Goal: Find contact information: Find contact information

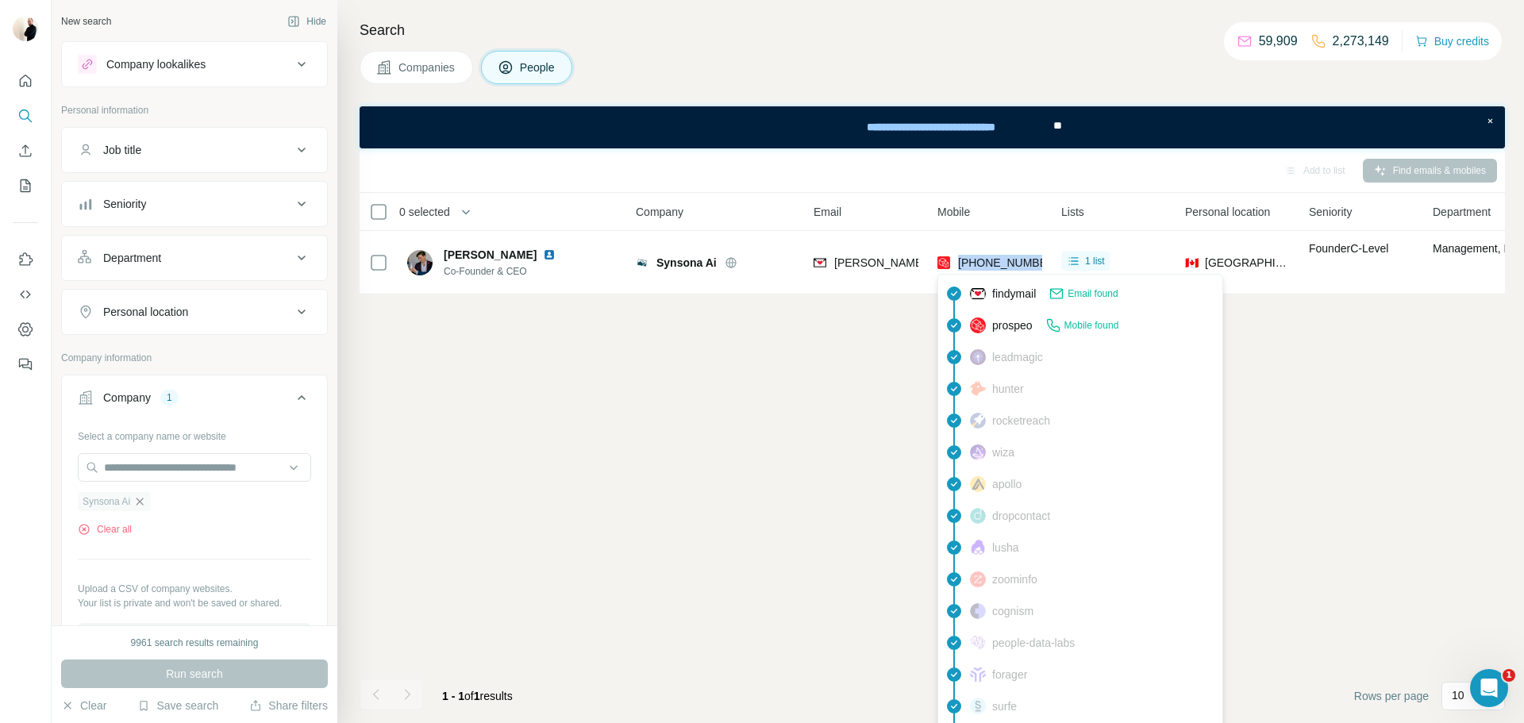
click at [143, 506] on icon "button" at bounding box center [139, 501] width 13 height 13
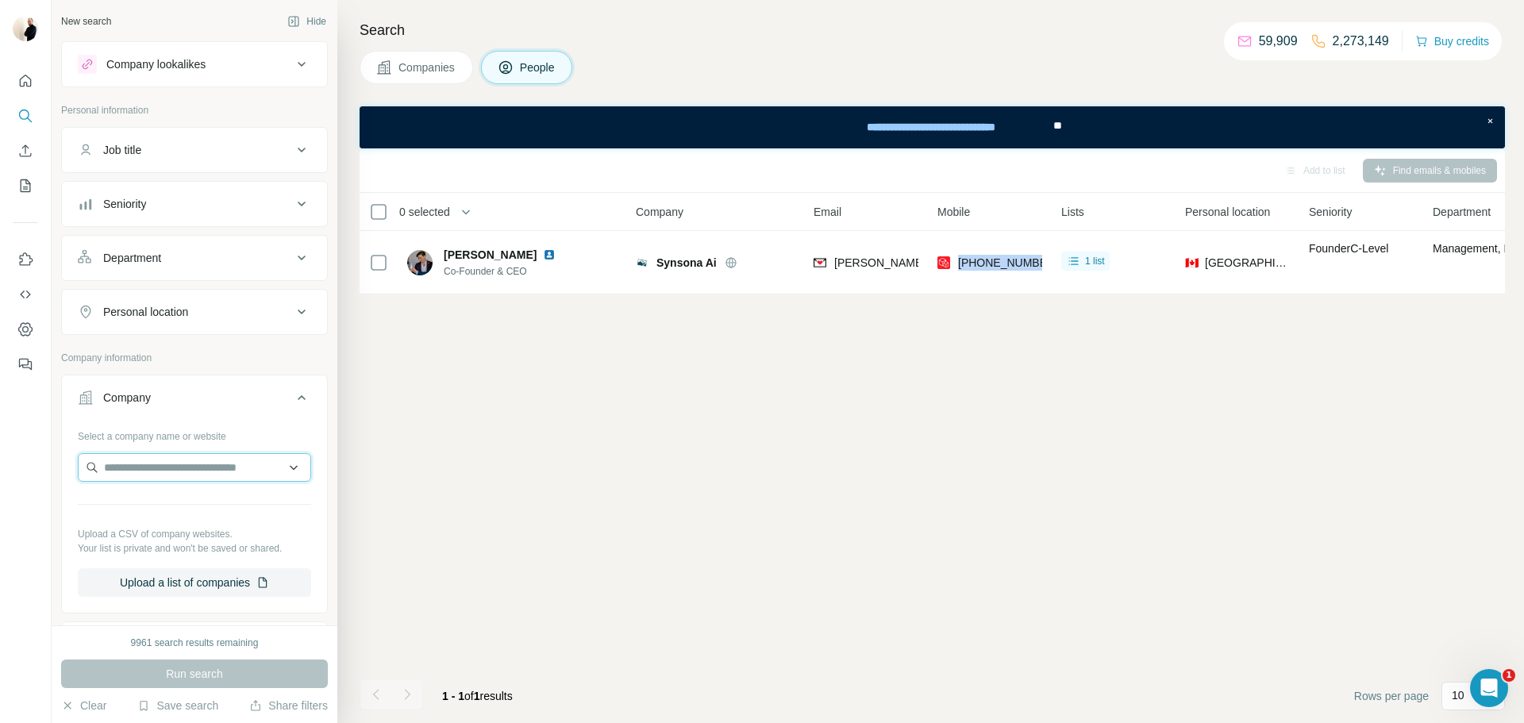
click at [180, 456] on input "text" at bounding box center [194, 467] width 233 height 29
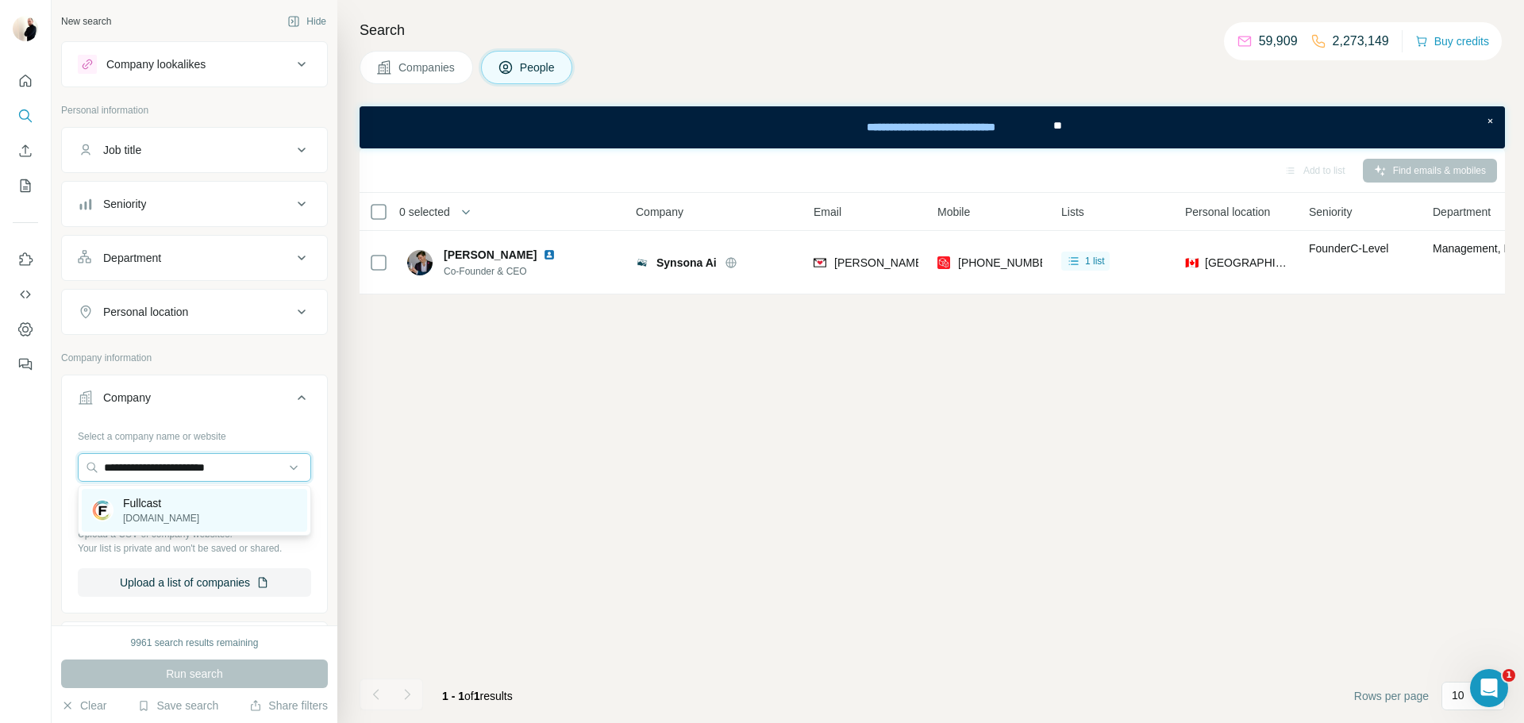
type input "**********"
click at [181, 510] on div "Fullcast [DOMAIN_NAME]" at bounding box center [194, 510] width 225 height 43
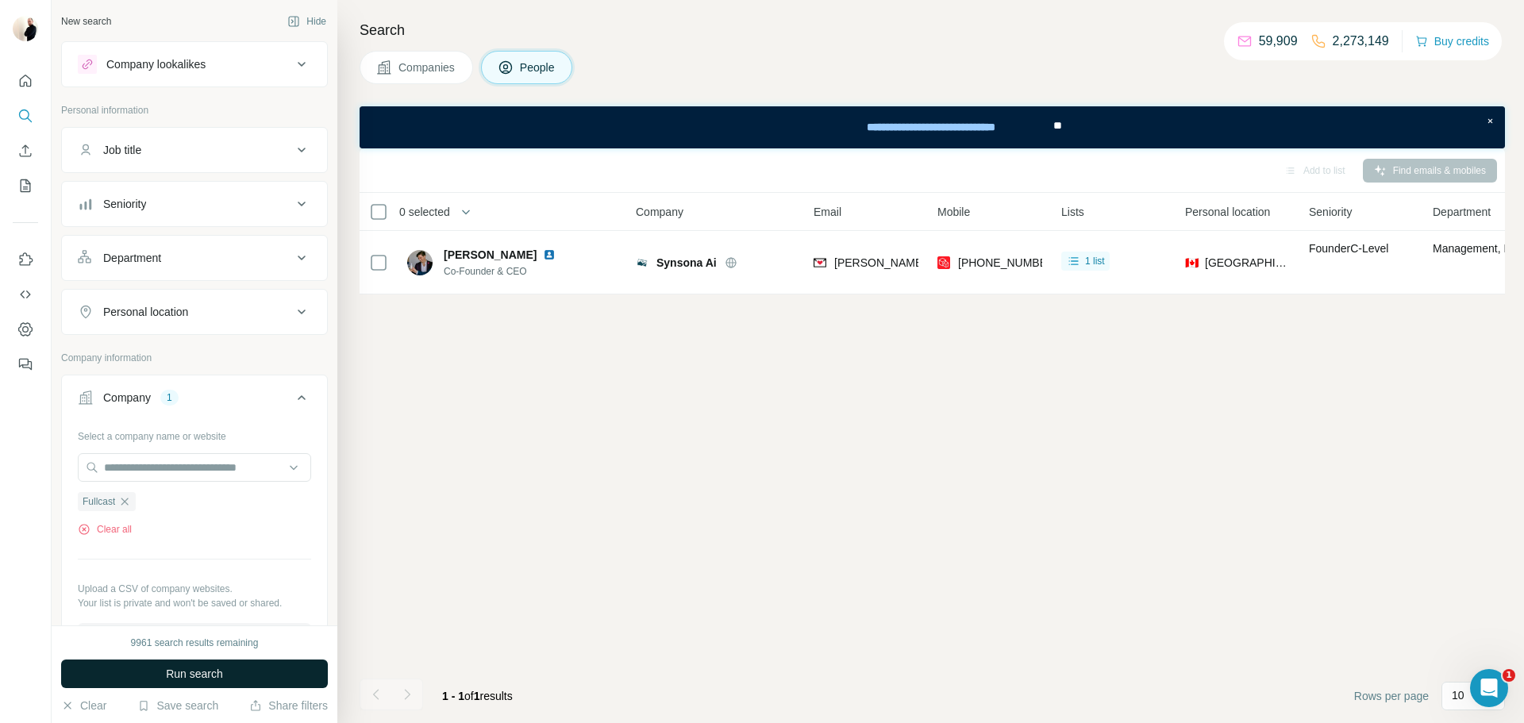
click at [250, 668] on button "Run search" at bounding box center [194, 674] width 267 height 29
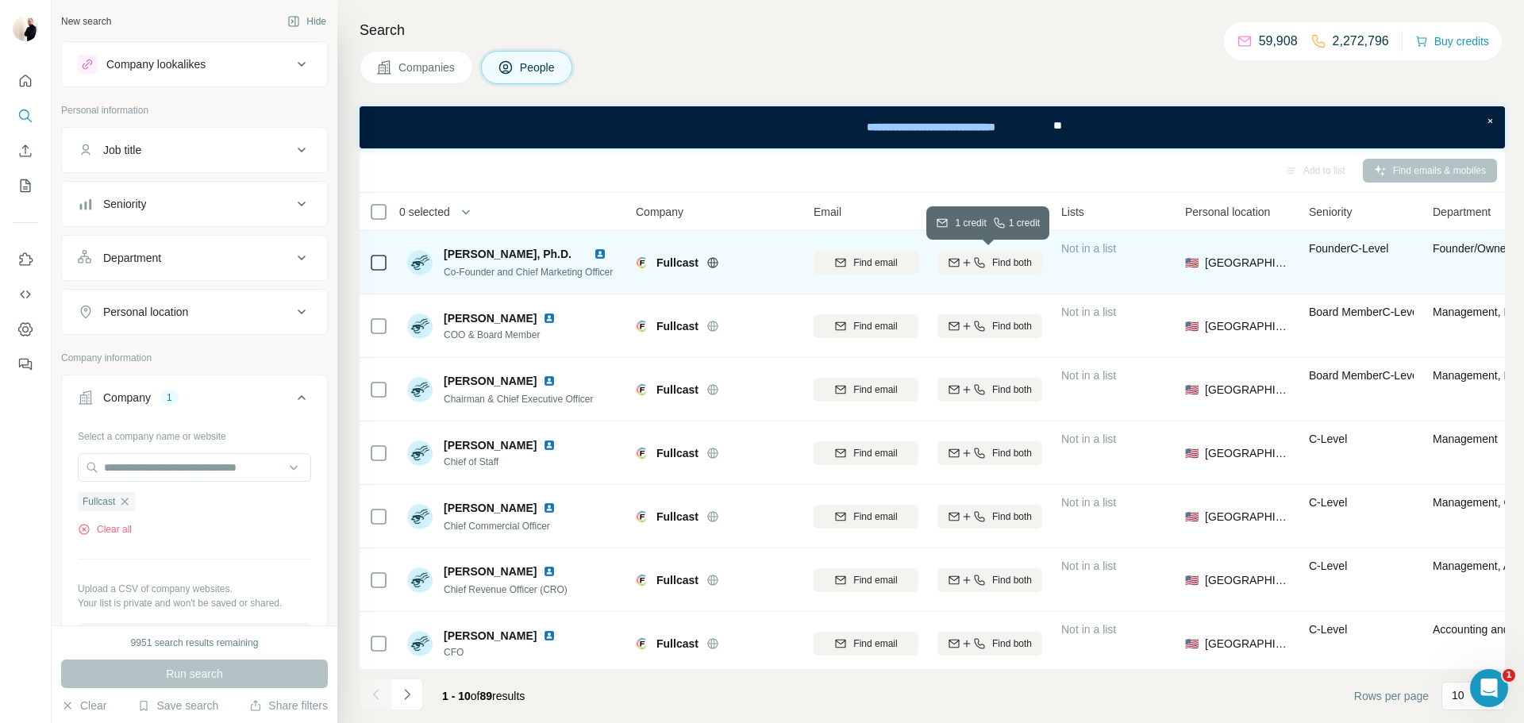
click at [1016, 270] on button "Find both" at bounding box center [990, 263] width 105 height 24
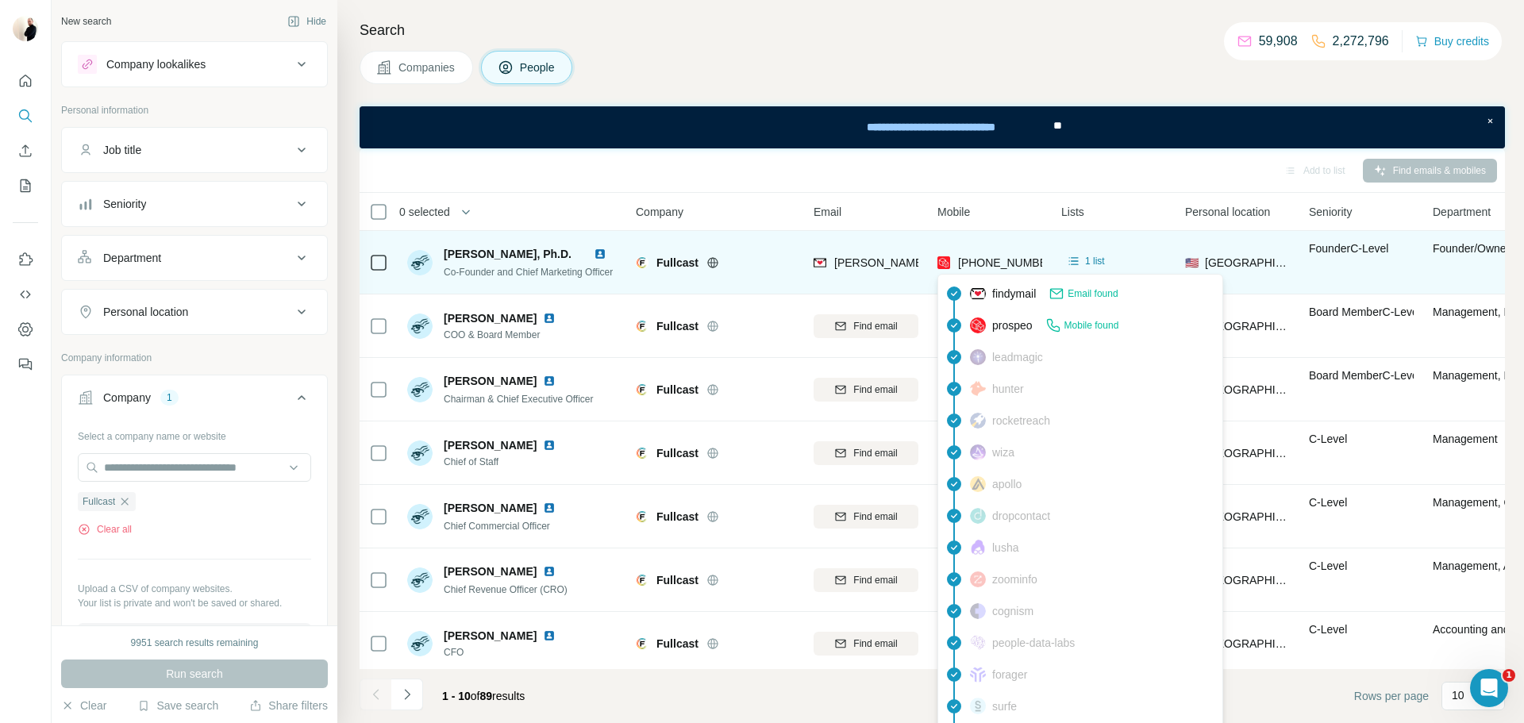
click at [996, 264] on span "[PHONE_NUMBER]" at bounding box center [1008, 262] width 100 height 13
copy tr "[PHONE_NUMBER]"
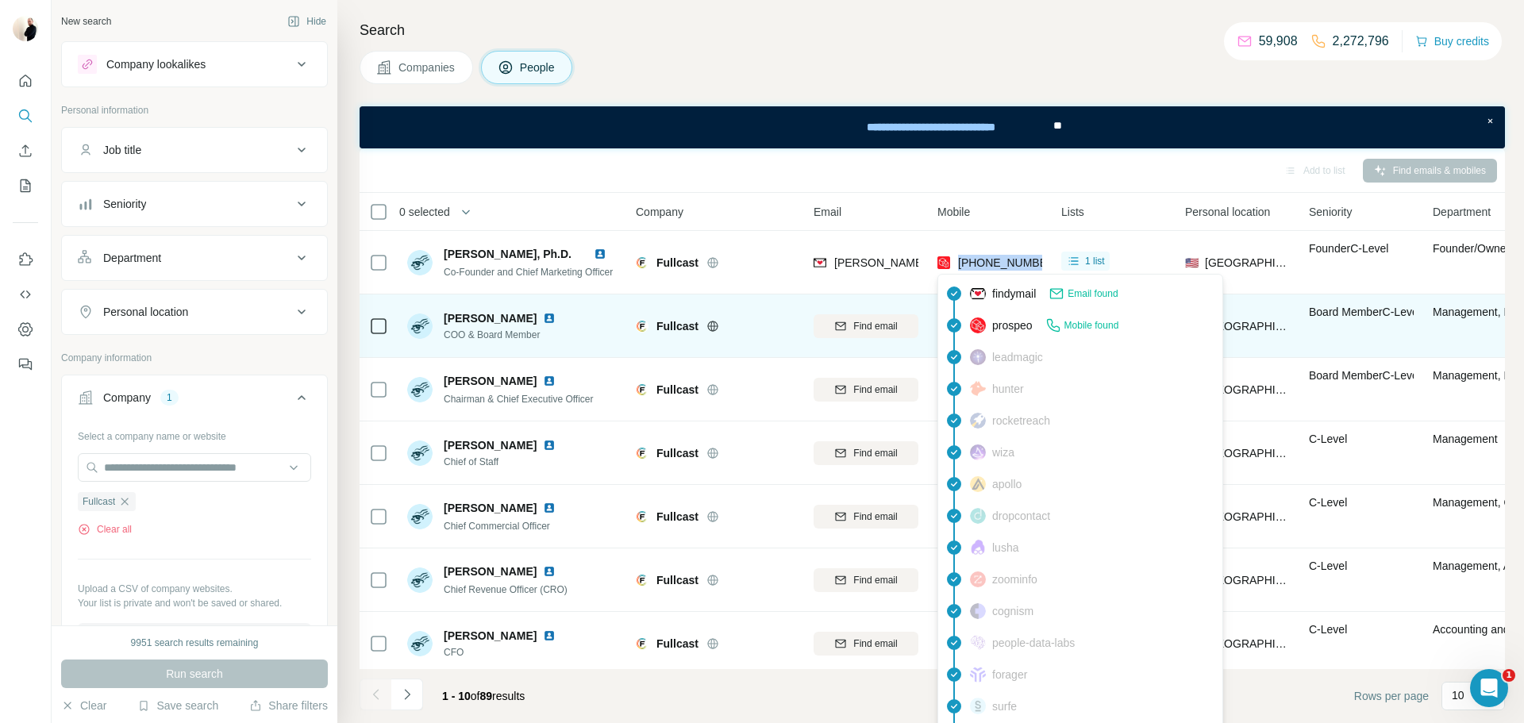
click at [581, 352] on td "[PERSON_NAME] COO & Board Member" at bounding box center [513, 327] width 230 height 64
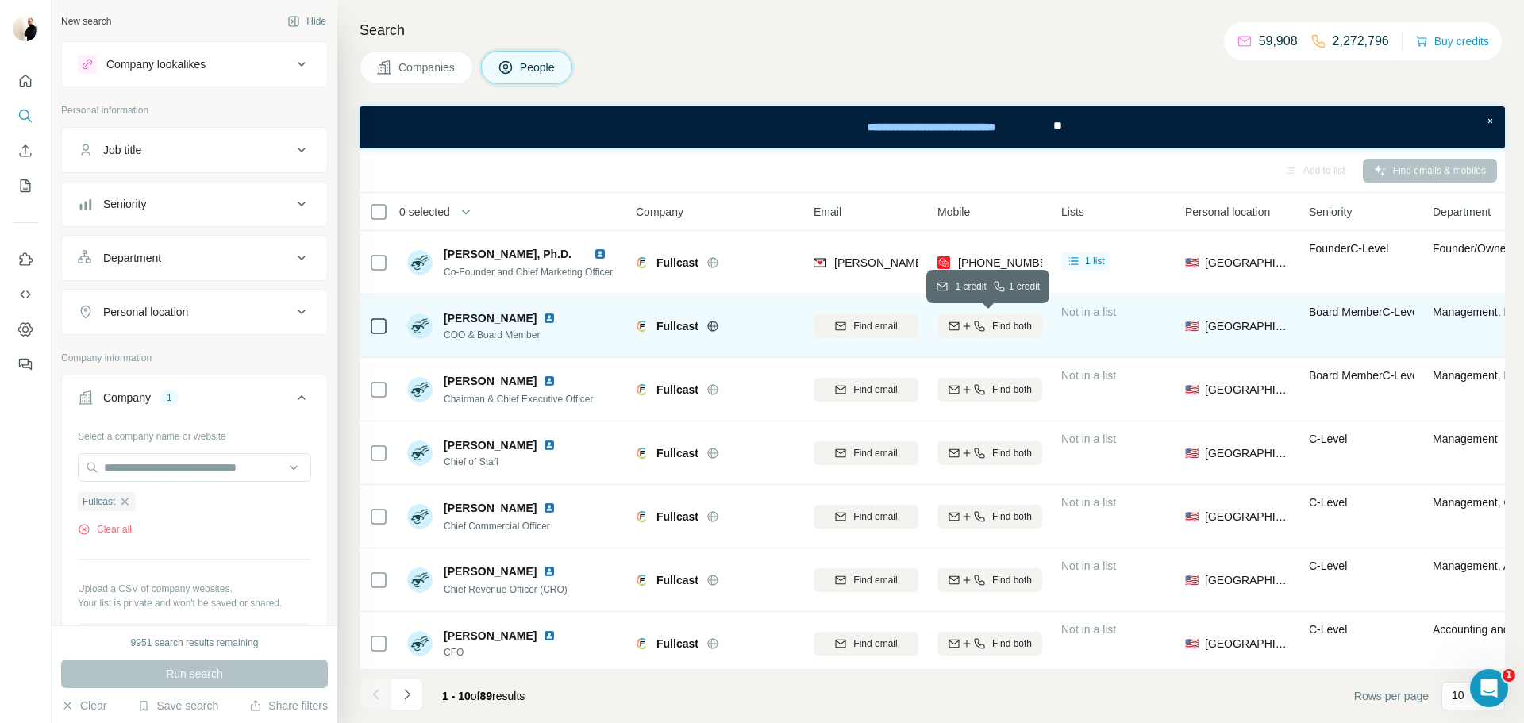
click at [969, 317] on button "Find both" at bounding box center [990, 326] width 105 height 24
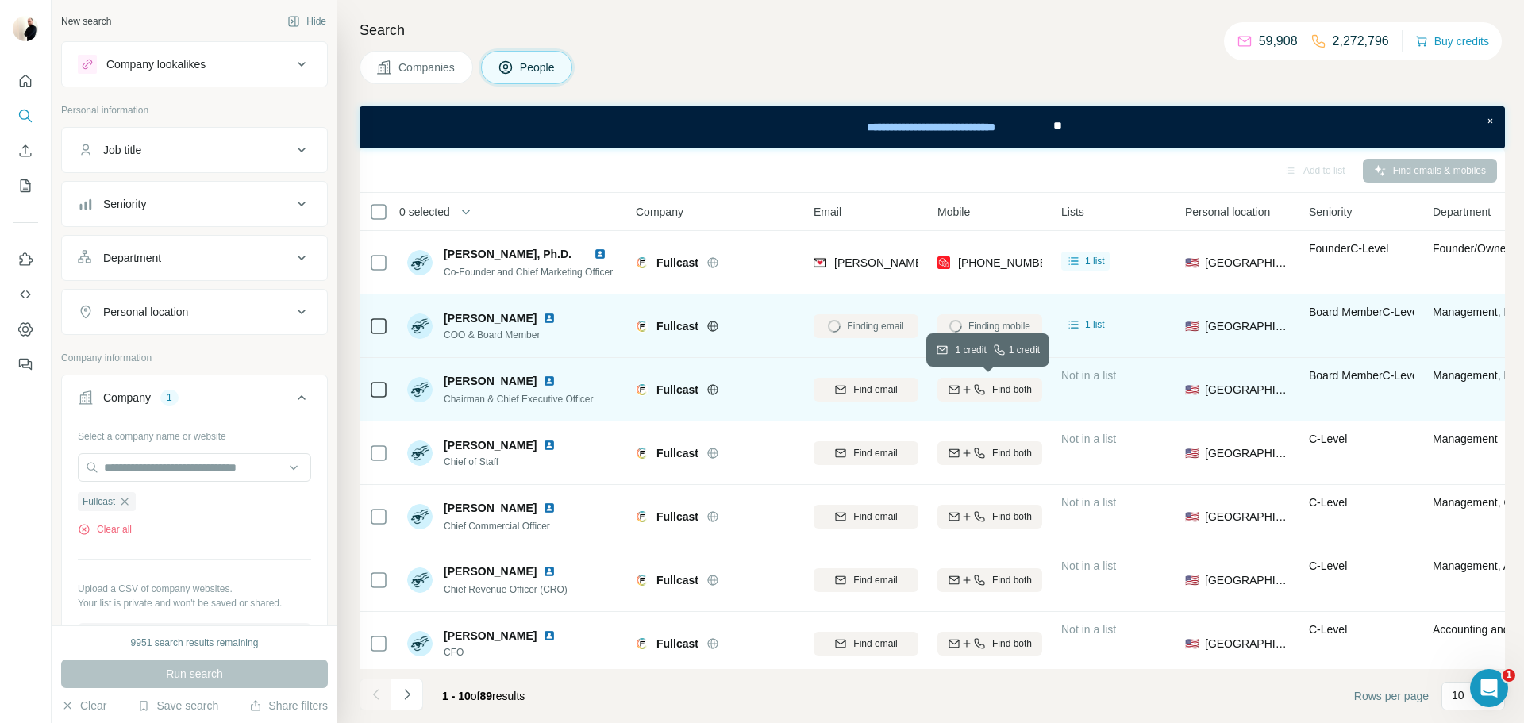
click at [1000, 389] on span "Find both" at bounding box center [1012, 390] width 40 height 14
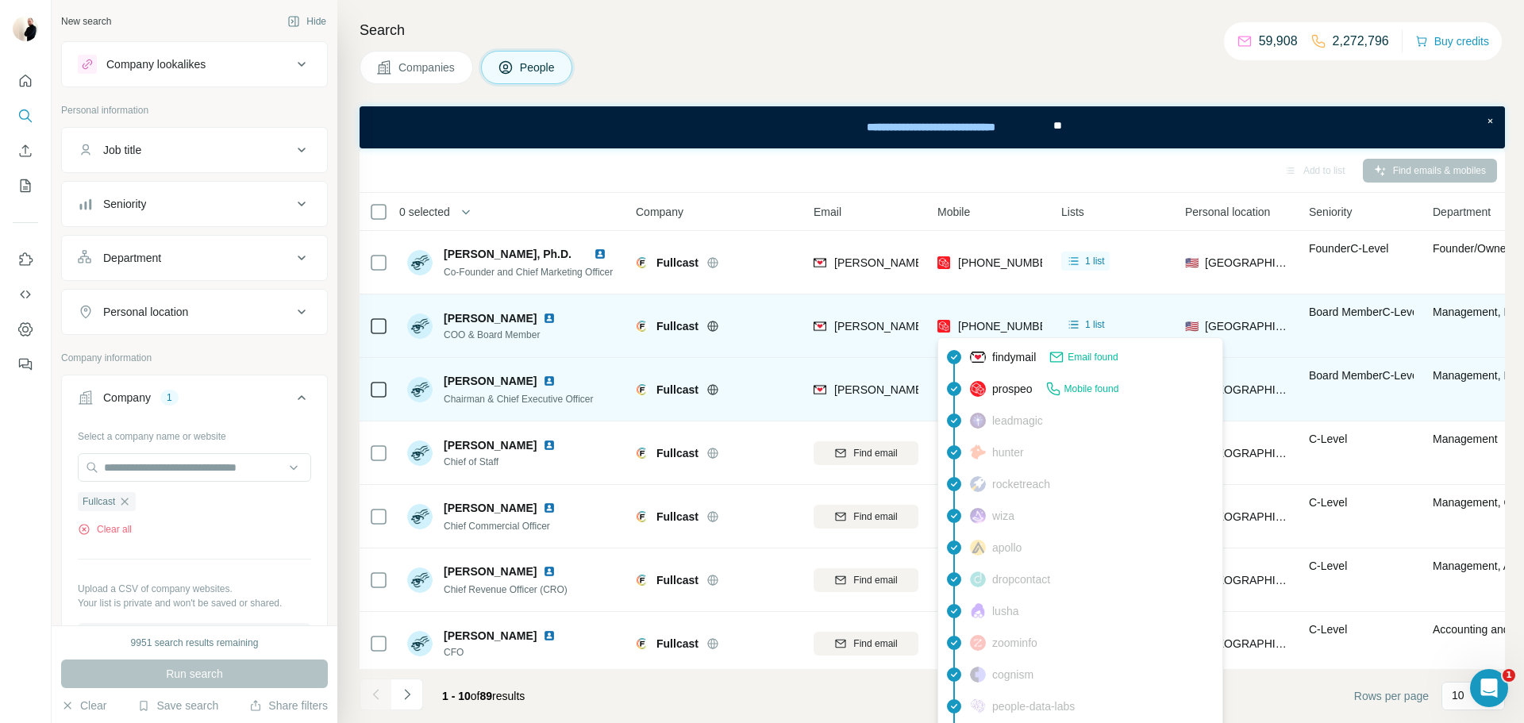
click at [1008, 333] on div "[PHONE_NUMBER]" at bounding box center [1008, 326] width 100 height 16
copy tr "[PHONE_NUMBER]"
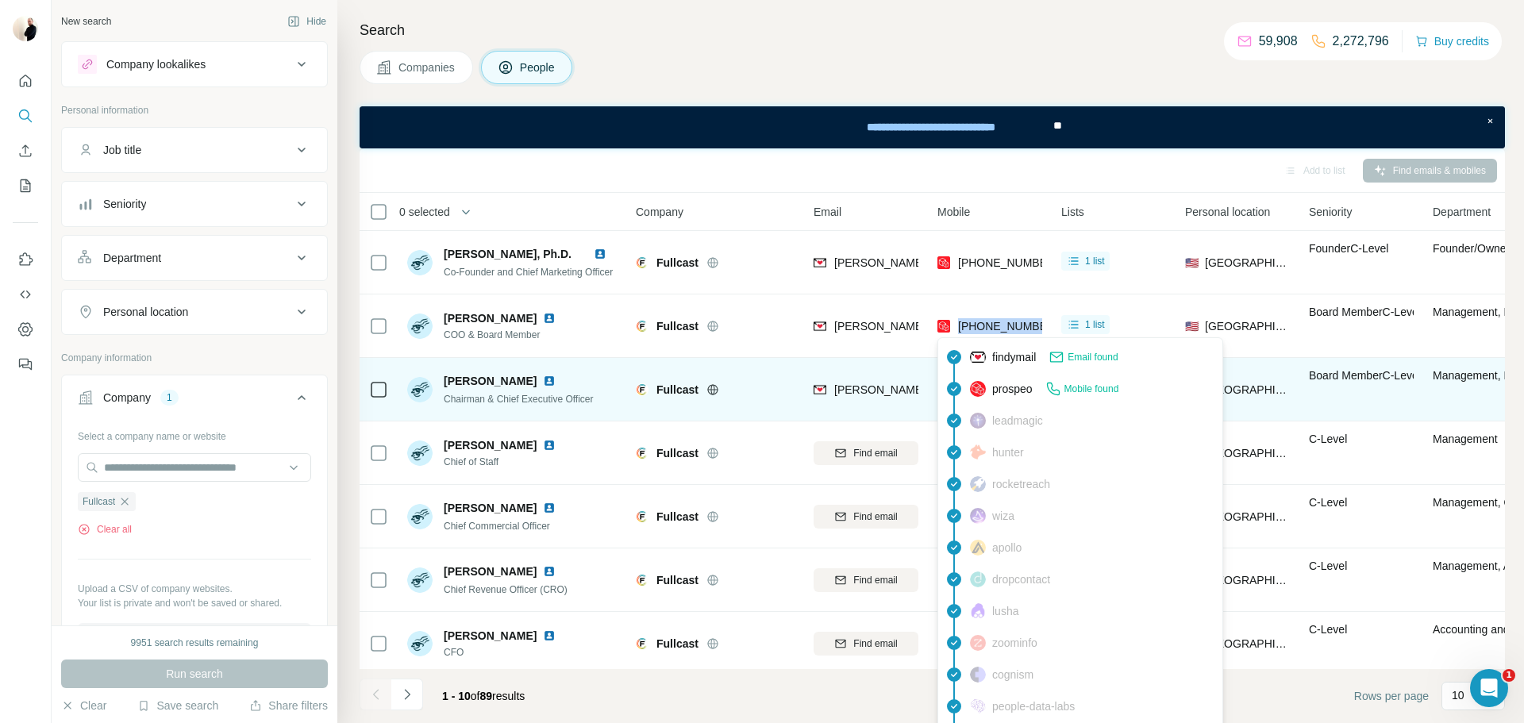
click at [819, 376] on div "[PERSON_NAME][EMAIL_ADDRESS][DOMAIN_NAME]" at bounding box center [866, 390] width 105 height 44
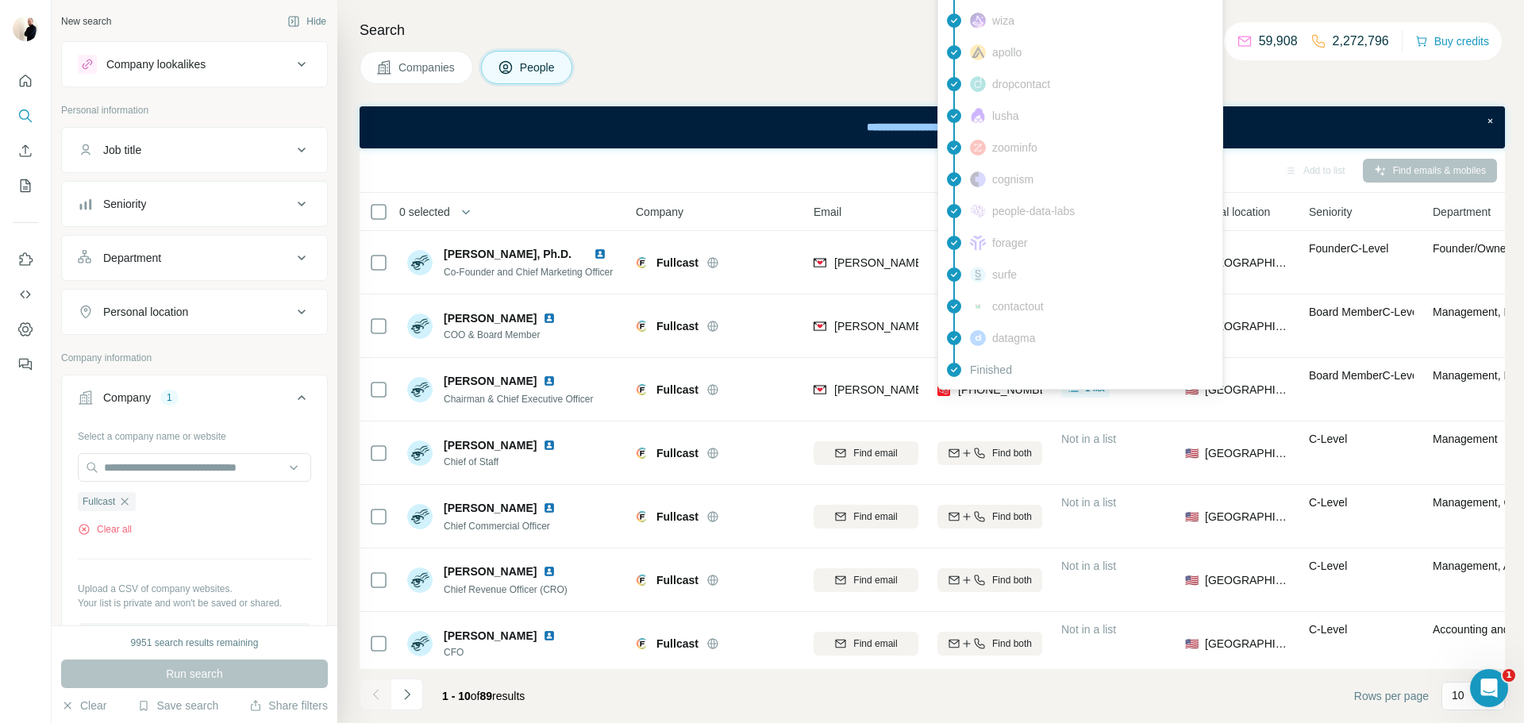
click at [1003, 392] on span "[PHONE_NUMBER]" at bounding box center [1008, 389] width 100 height 13
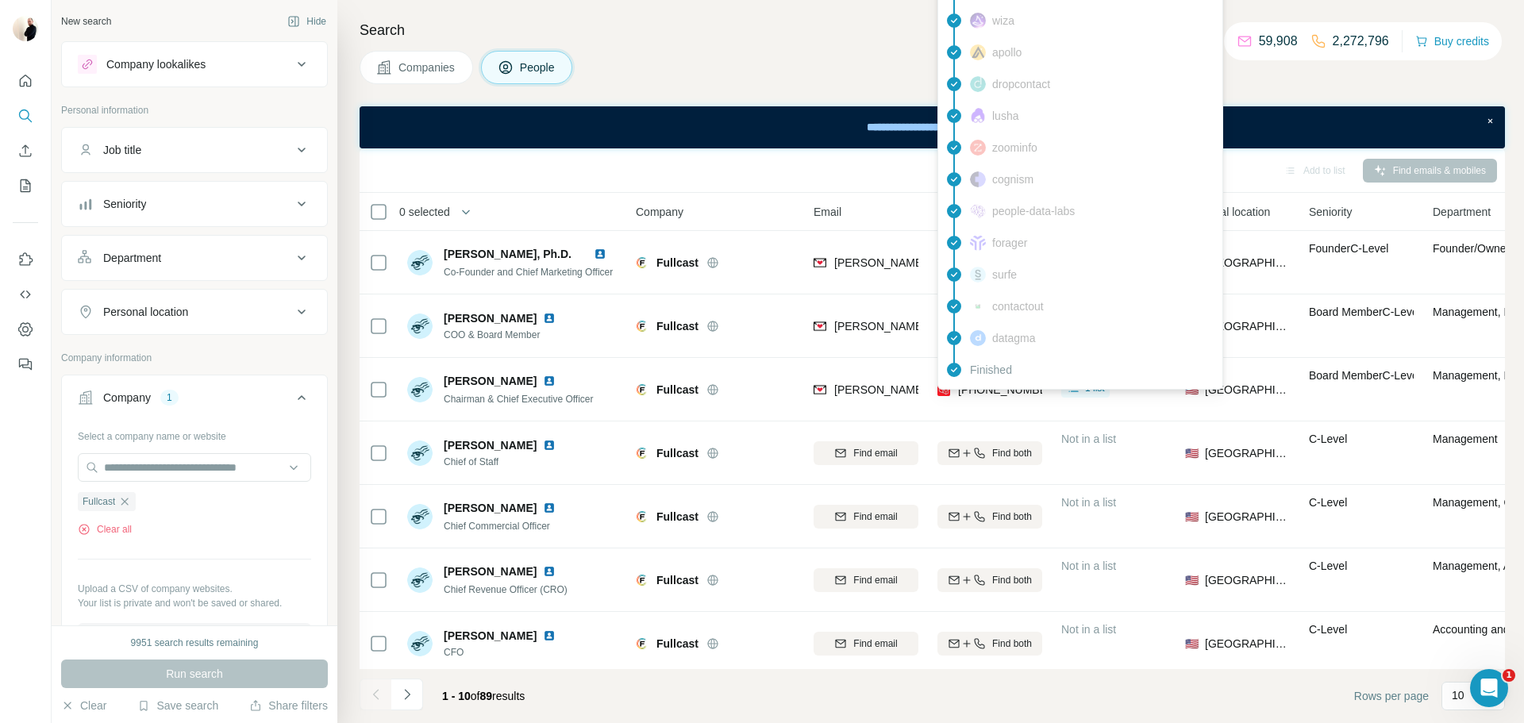
click at [1003, 392] on span "[PHONE_NUMBER]" at bounding box center [1008, 389] width 100 height 13
copy tr "[PHONE_NUMBER]"
click at [701, 47] on div "Search Companies People Add to list Find emails & mobiles 0 selected People Com…" at bounding box center [930, 361] width 1187 height 723
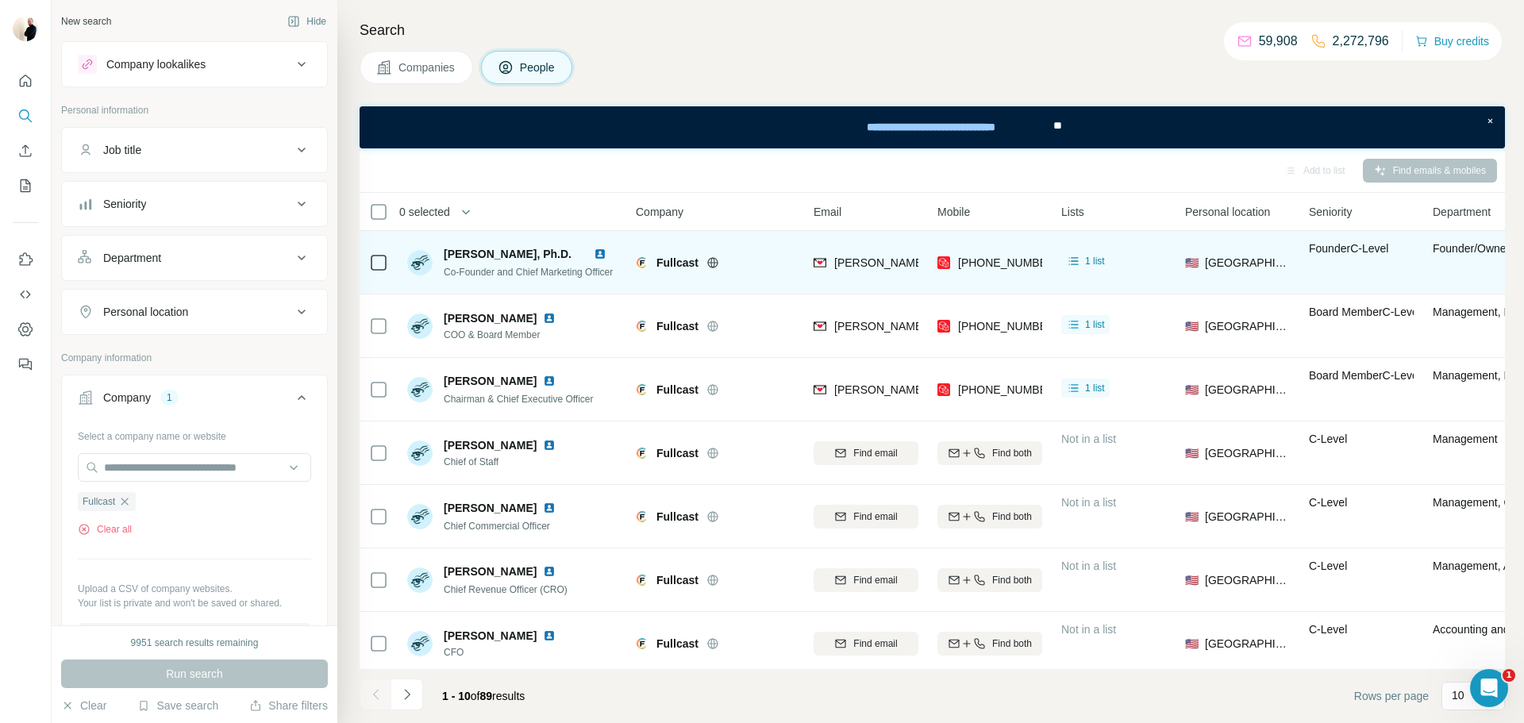
click at [606, 252] on img at bounding box center [600, 254] width 13 height 13
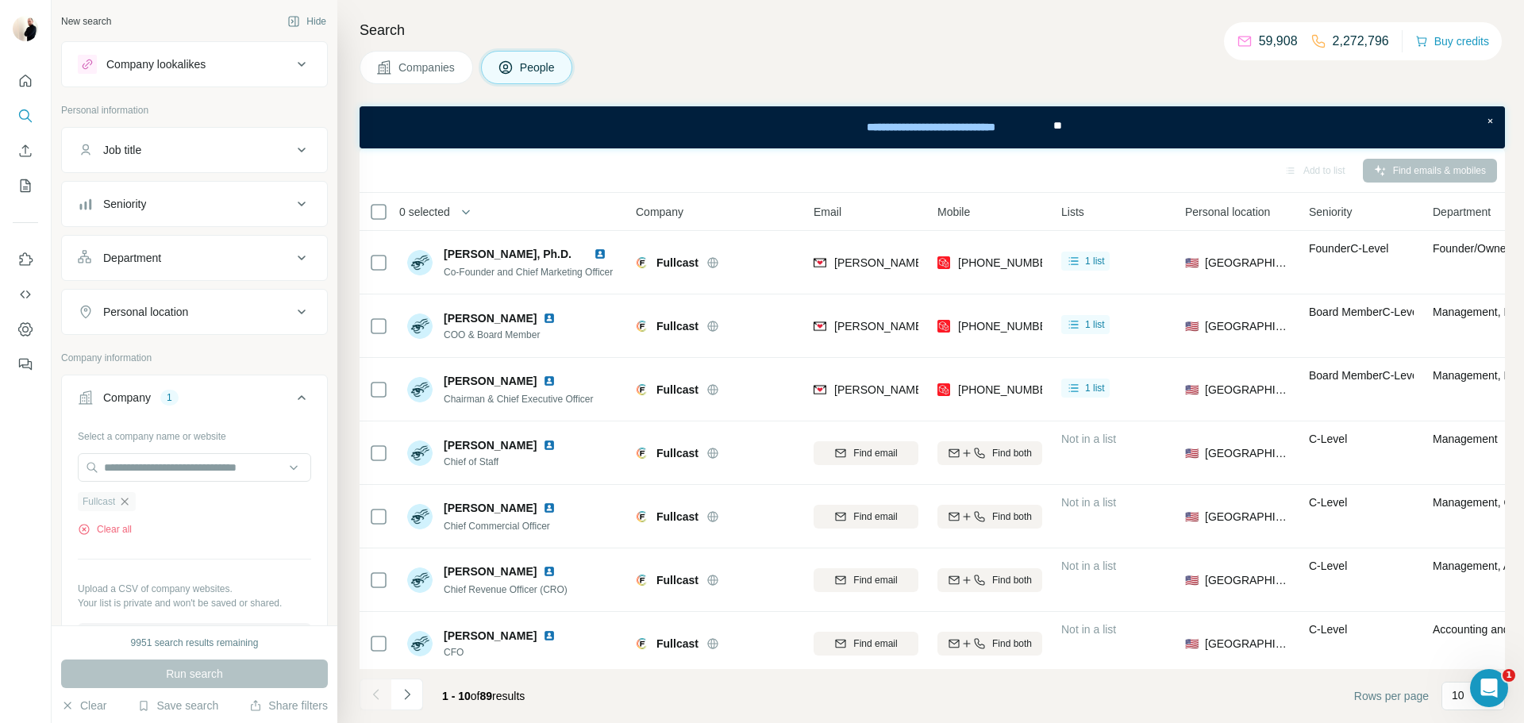
click at [128, 503] on icon "button" at bounding box center [124, 501] width 13 height 13
click at [149, 479] on input "text" at bounding box center [194, 467] width 233 height 29
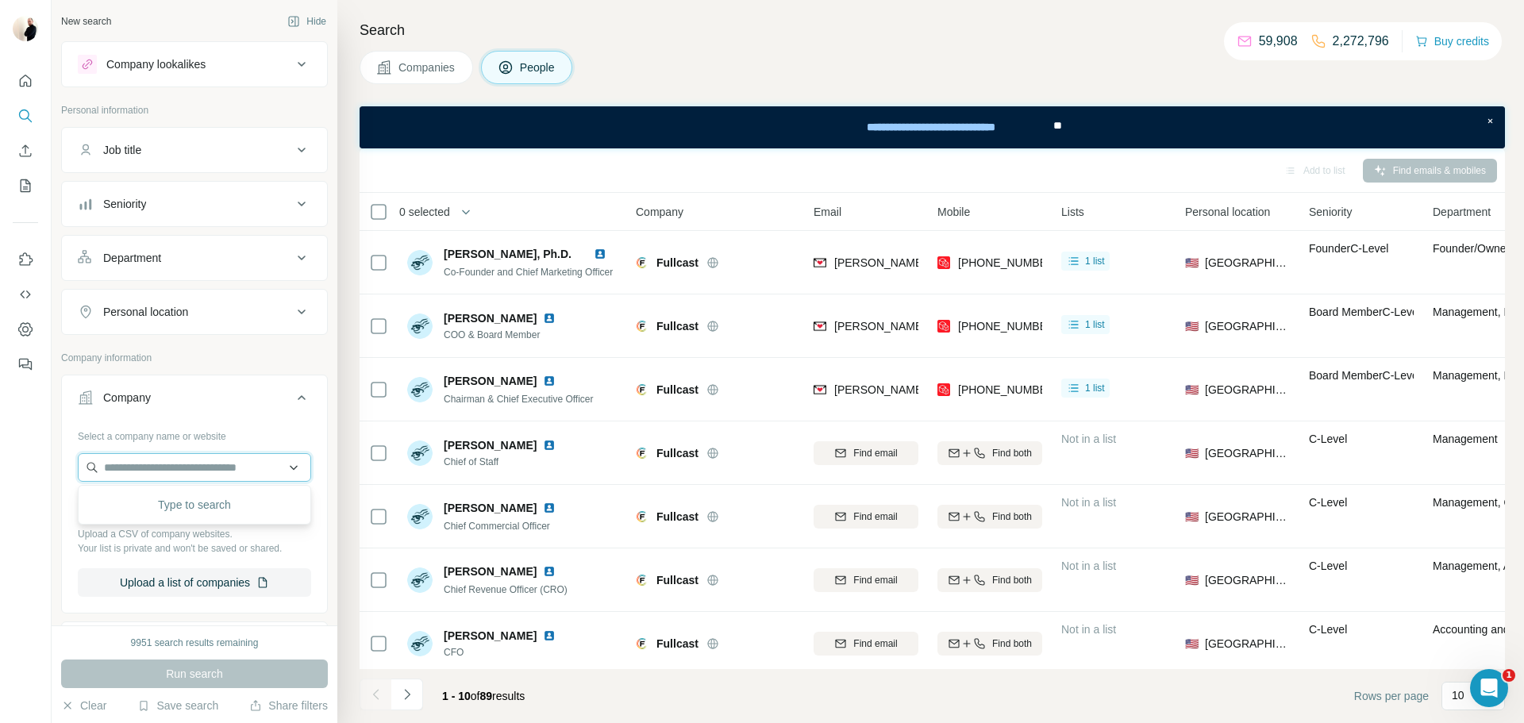
paste input "**********"
type input "**********"
